Goal: Task Accomplishment & Management: Manage account settings

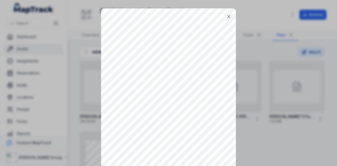
click at [229, 16] on icon at bounding box center [228, 16] width 5 height 5
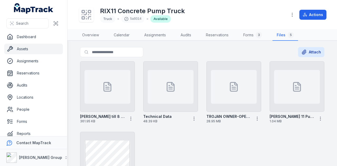
click at [34, 52] on link "Assets" at bounding box center [33, 49] width 59 height 11
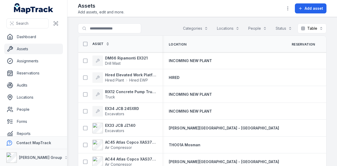
click at [103, 22] on main "Search for assets Categories Locations People Status Table ***** Asset Location…" at bounding box center [202, 91] width 270 height 149
click at [101, 27] on input "Search for assets" at bounding box center [120, 28] width 84 height 10
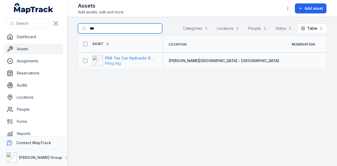
type input "***"
click at [126, 58] on strong "PR8 Tes Car Hydraulic Rotary Rig" at bounding box center [130, 58] width 51 height 5
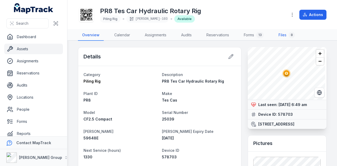
click at [288, 36] on link "Files 8" at bounding box center [286, 35] width 25 height 11
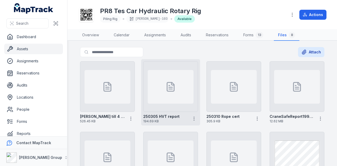
click at [175, 89] on div at bounding box center [171, 87] width 46 height 34
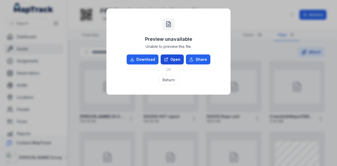
click at [170, 61] on link "Open" at bounding box center [172, 60] width 23 height 10
click at [165, 81] on button "Return" at bounding box center [168, 80] width 19 height 10
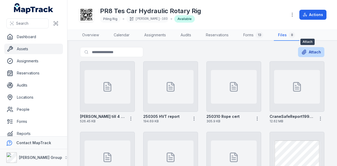
click at [307, 53] on button "Attach" at bounding box center [311, 52] width 26 height 10
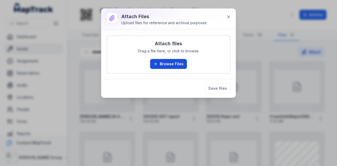
click at [162, 66] on button "Browse Files" at bounding box center [168, 64] width 37 height 10
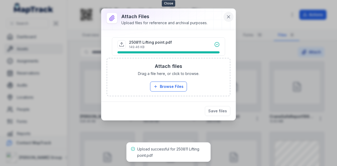
click at [228, 20] on button at bounding box center [229, 17] width 10 height 10
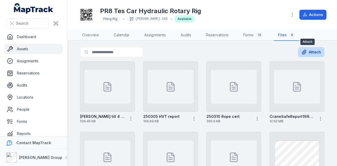
click at [304, 56] on button "Attach" at bounding box center [311, 52] width 26 height 10
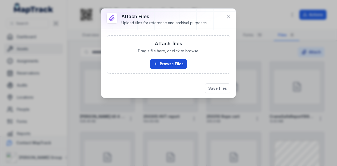
click at [158, 66] on button "Browse Files" at bounding box center [168, 64] width 37 height 10
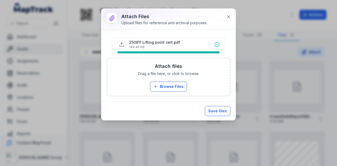
click at [223, 107] on button "Save files" at bounding box center [218, 111] width 26 height 10
